Goal: Transaction & Acquisition: Purchase product/service

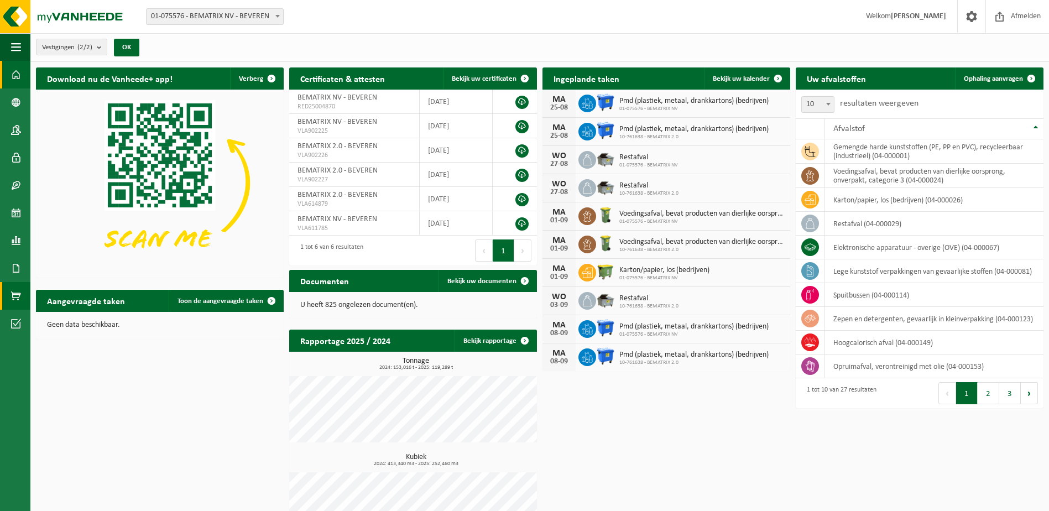
click at [11, 297] on link "Product Shop" at bounding box center [15, 296] width 30 height 28
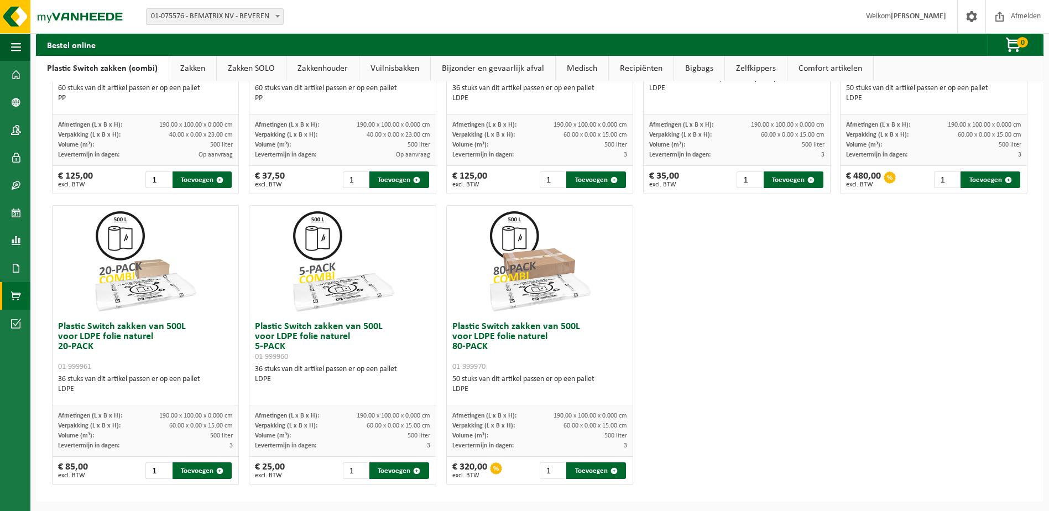
scroll to position [527, 0]
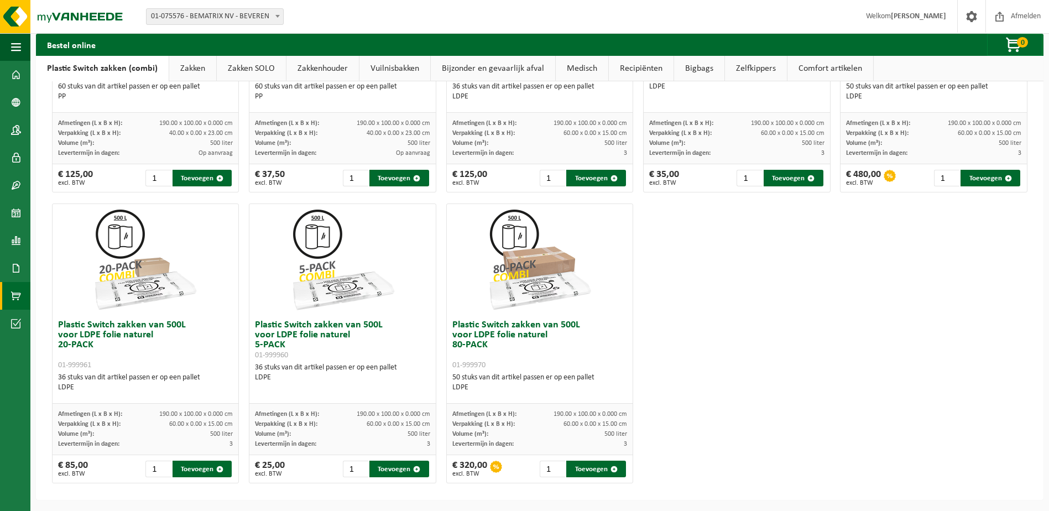
click at [180, 67] on link "Zakken" at bounding box center [192, 68] width 47 height 25
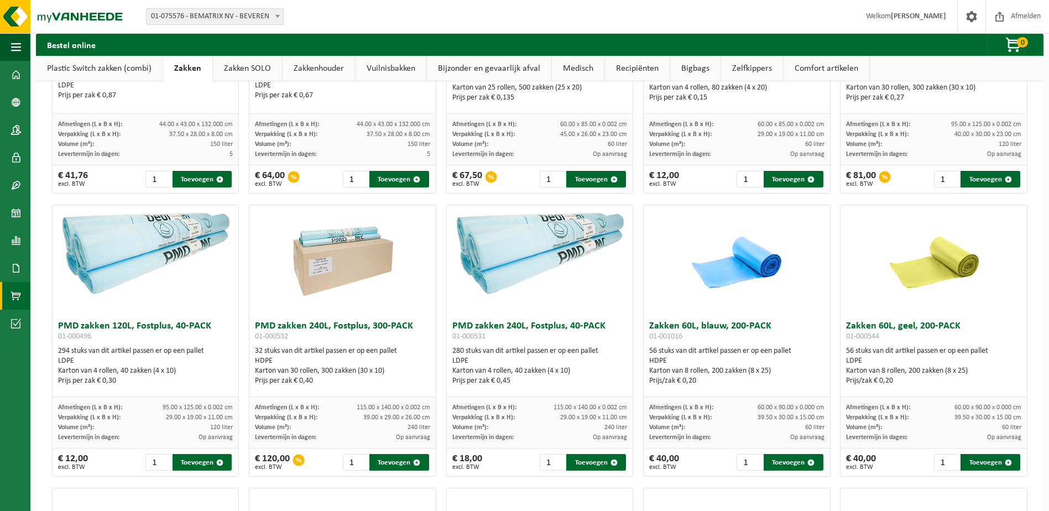
scroll to position [803, 0]
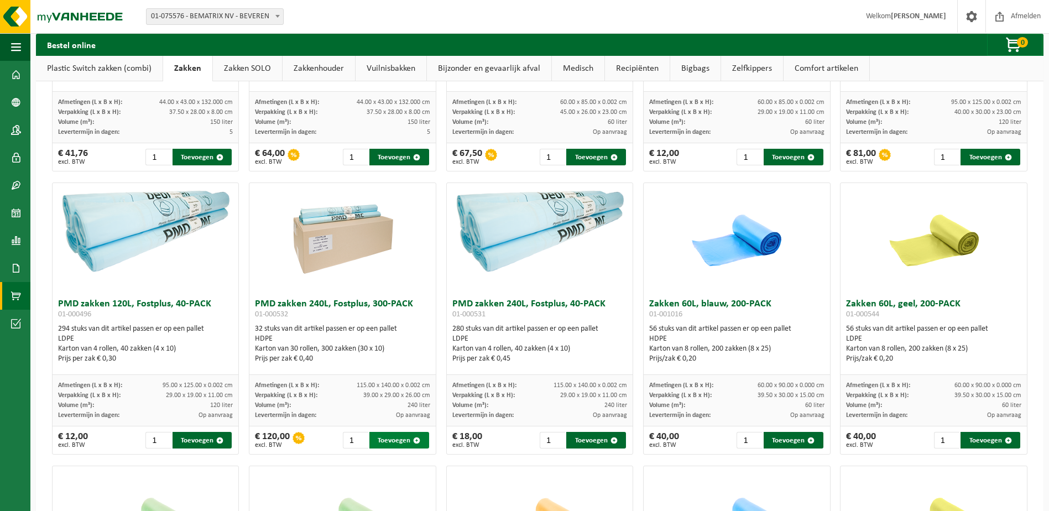
click at [395, 439] on button "Toevoegen" at bounding box center [399, 440] width 60 height 17
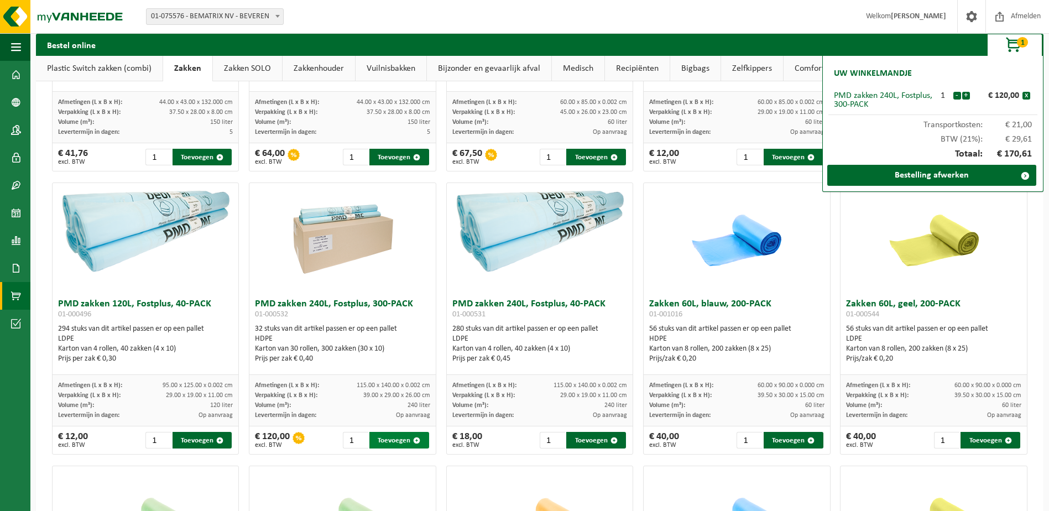
click at [397, 439] on button "Toevoegen" at bounding box center [399, 440] width 60 height 17
click at [954, 95] on button "-" at bounding box center [957, 96] width 8 height 8
click at [982, 176] on link "Bestelling afwerken" at bounding box center [931, 175] width 209 height 21
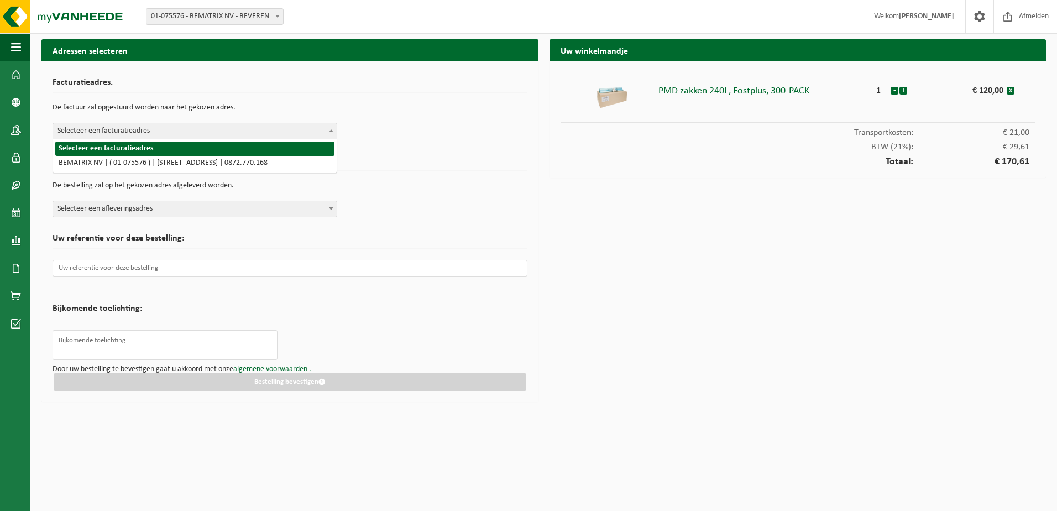
click at [328, 134] on span at bounding box center [331, 130] width 11 height 14
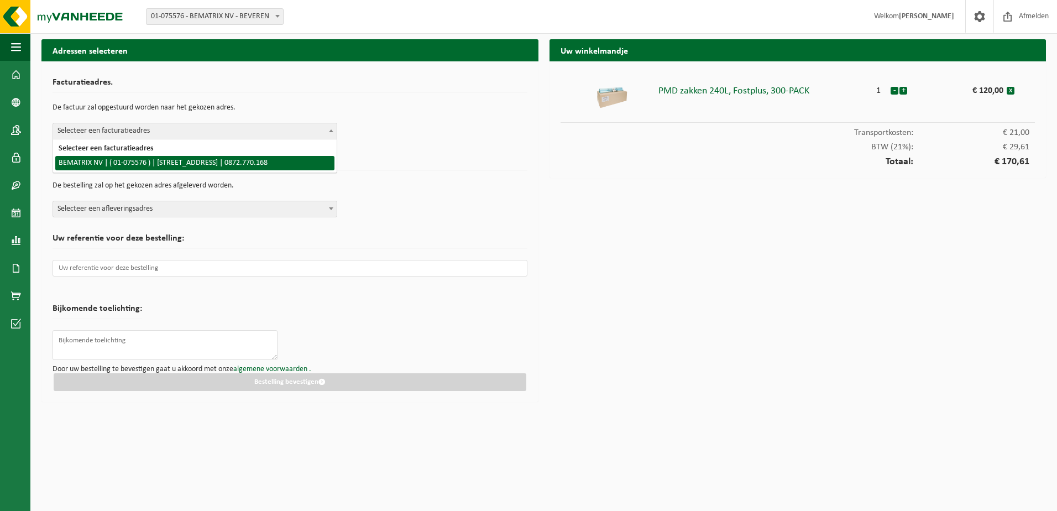
select select "17782"
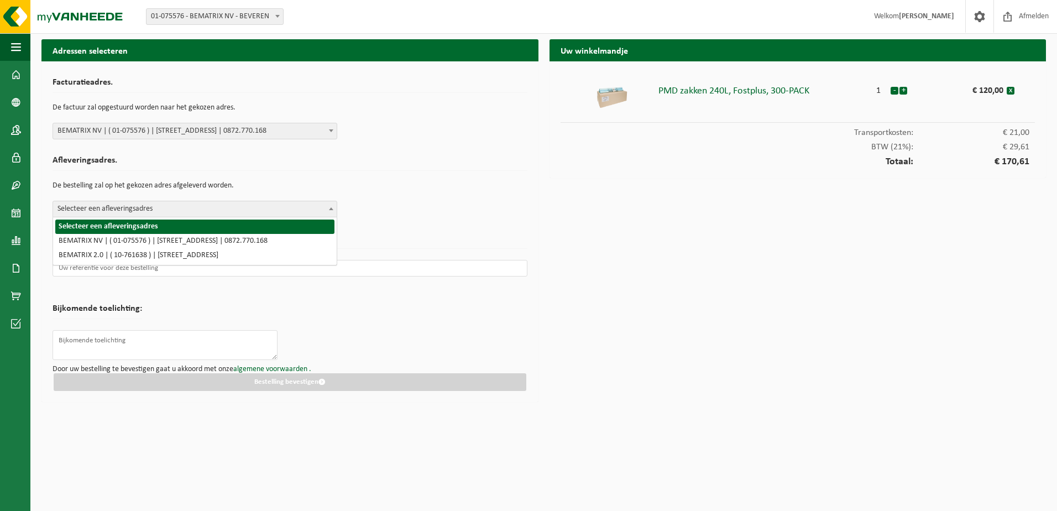
click at [297, 204] on span "Selecteer een afleveringsadres" at bounding box center [195, 208] width 284 height 15
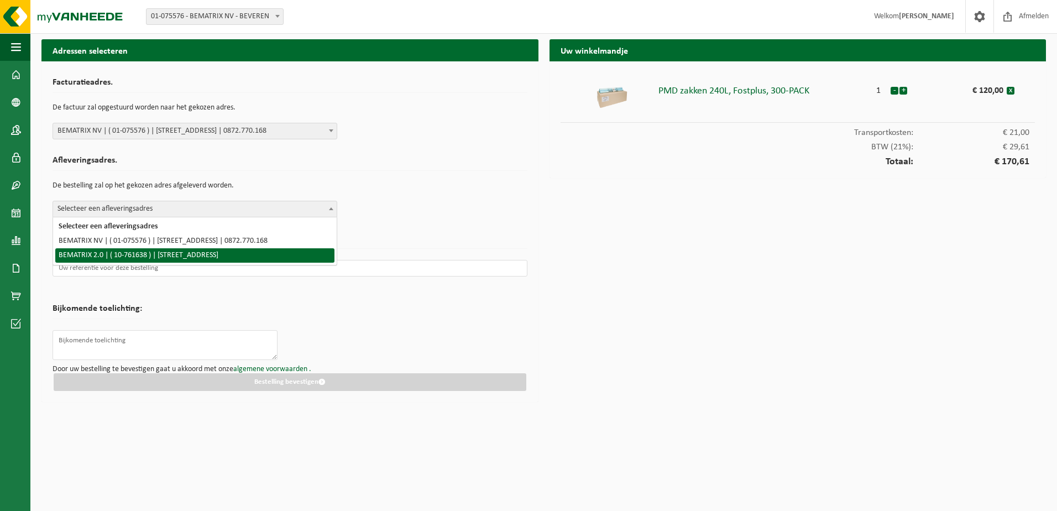
select select "17788"
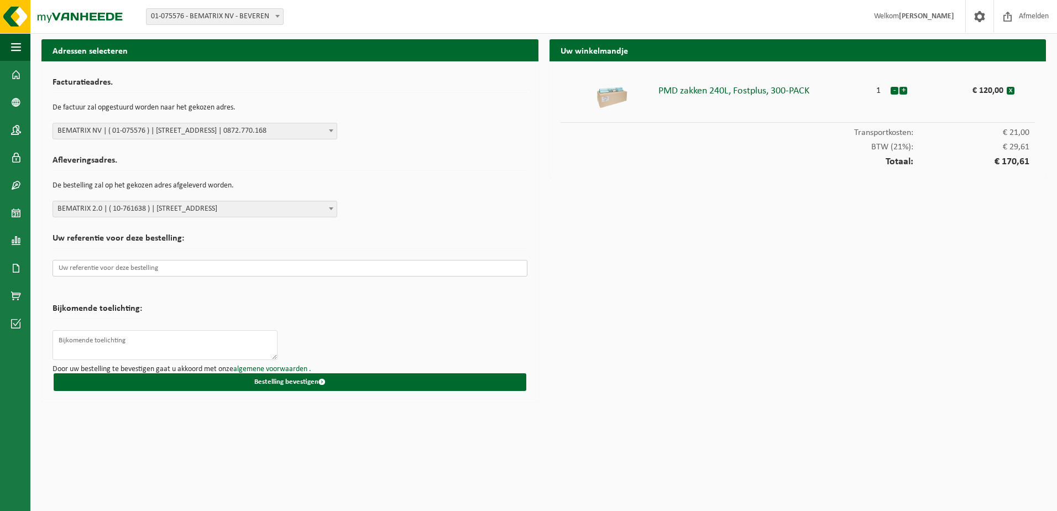
click at [224, 263] on input "text" at bounding box center [290, 268] width 475 height 17
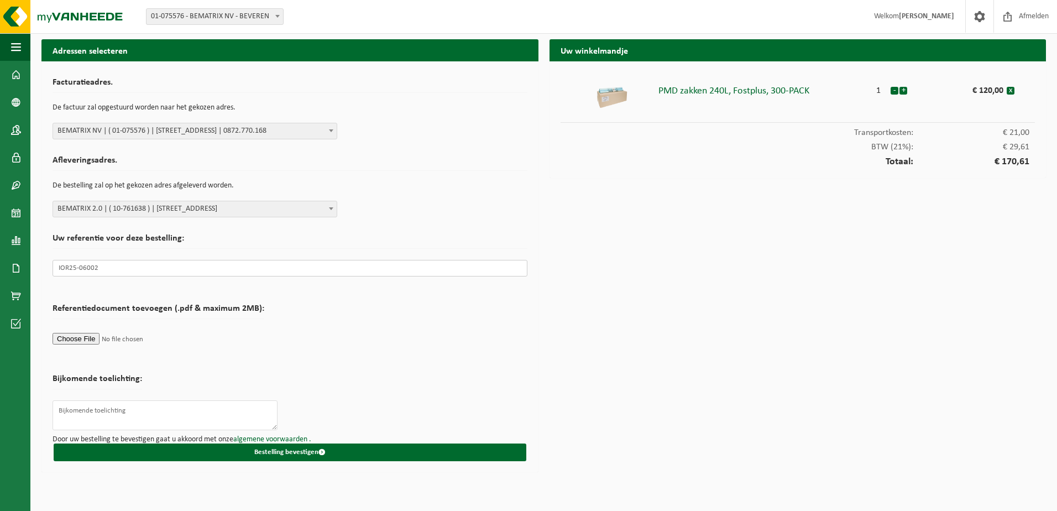
type input "IOR25-06002"
click at [332, 302] on form "Facturatieadres. De factuur zal opgestuurd worden naar het gekozen adres. Selec…" at bounding box center [290, 266] width 475 height 389
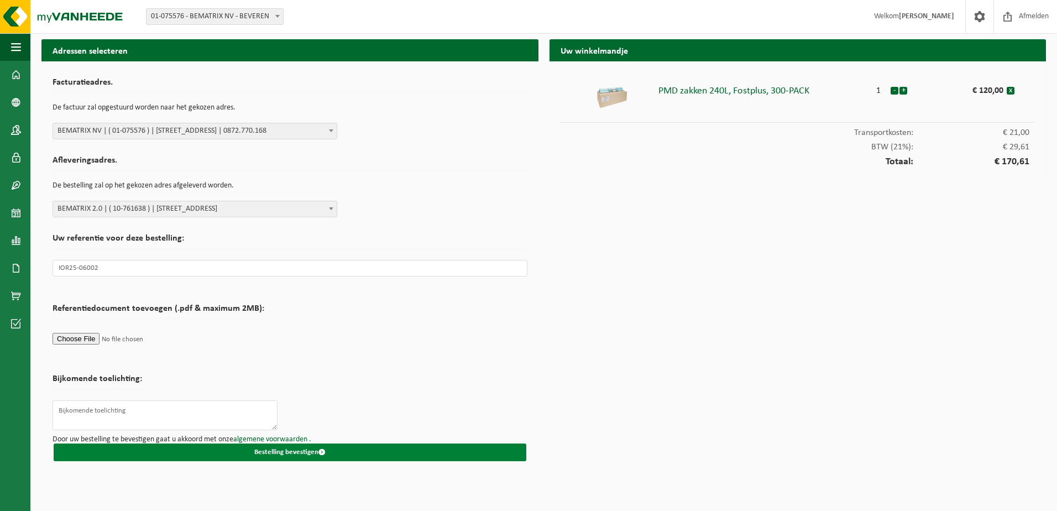
click at [320, 453] on span "submit" at bounding box center [321, 451] width 7 height 7
